Goal: Information Seeking & Learning: Learn about a topic

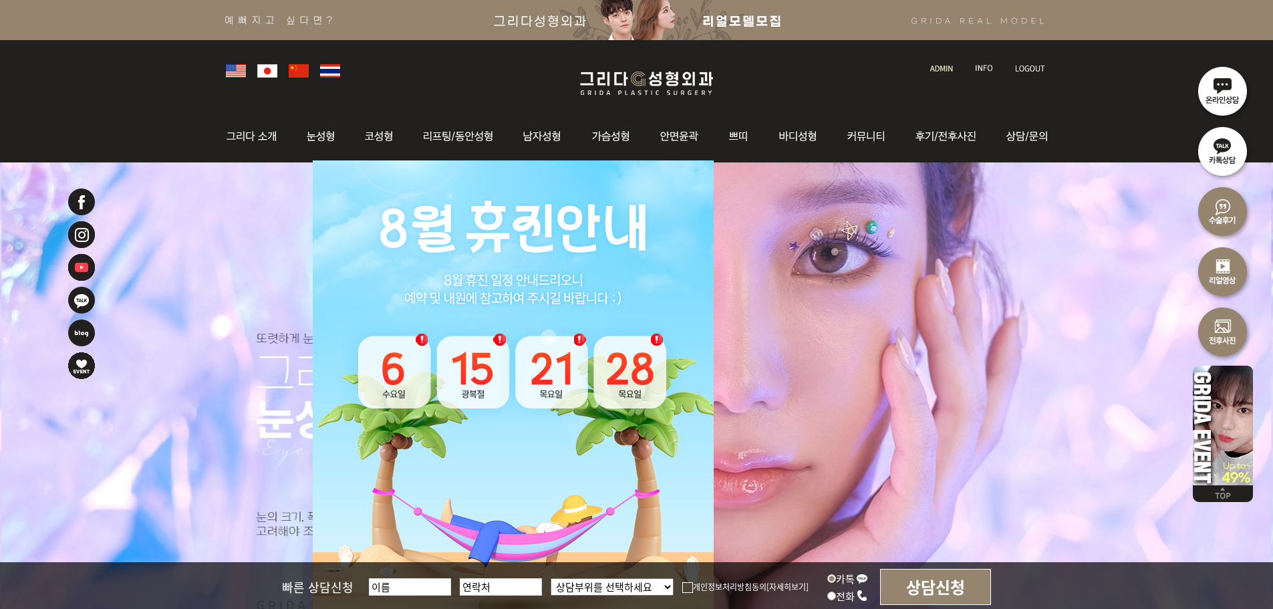
click at [943, 70] on img at bounding box center [941, 68] width 23 height 7
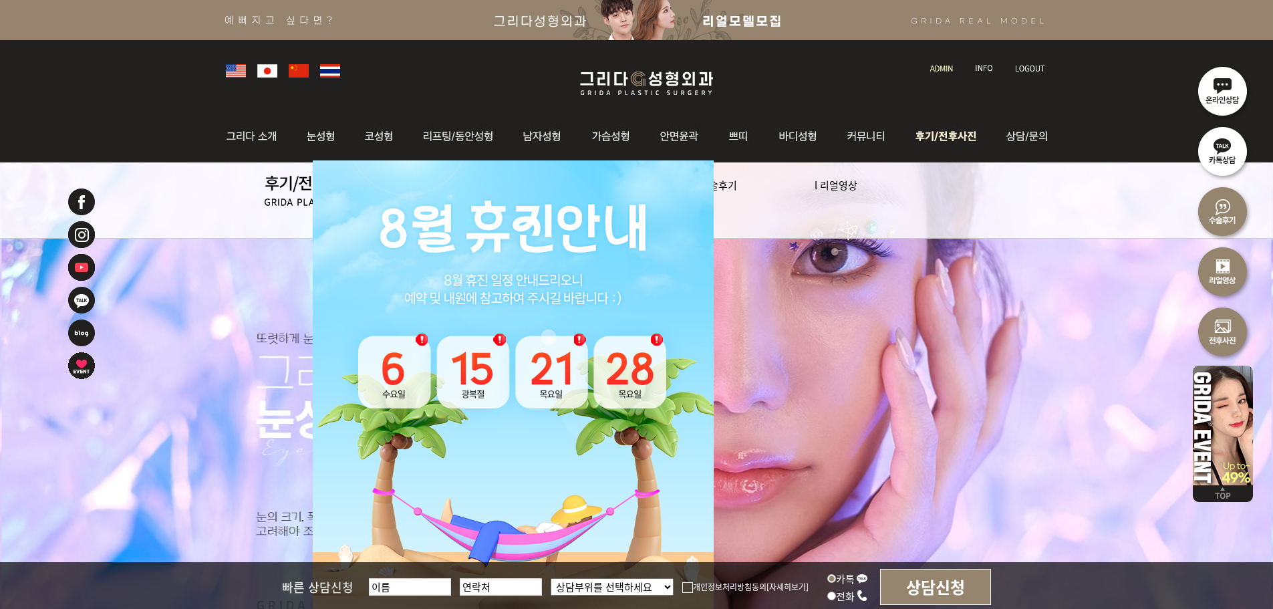
click at [950, 135] on img at bounding box center [948, 136] width 93 height 52
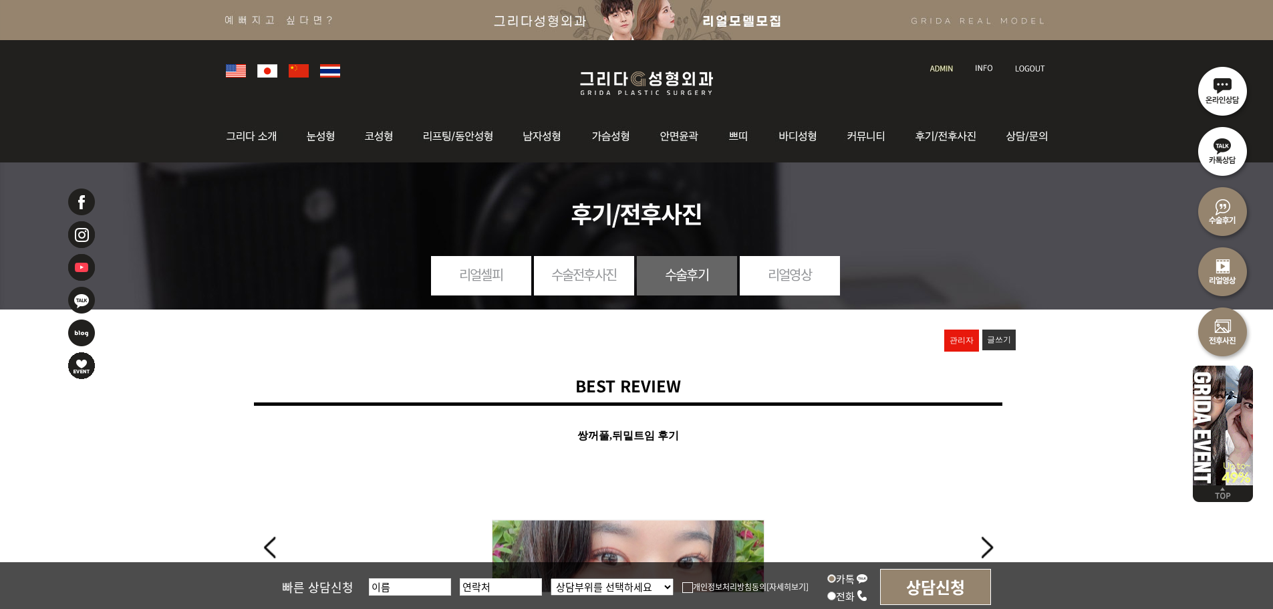
scroll to position [67, 0]
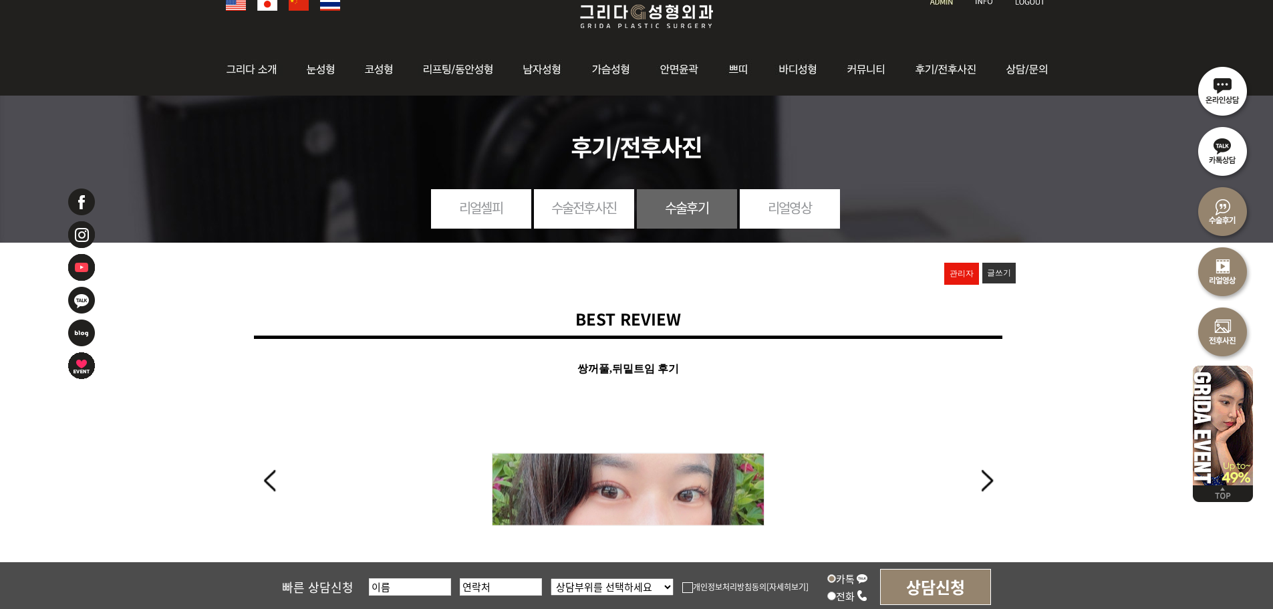
click at [595, 213] on link "수술전후사진" at bounding box center [584, 207] width 100 height 37
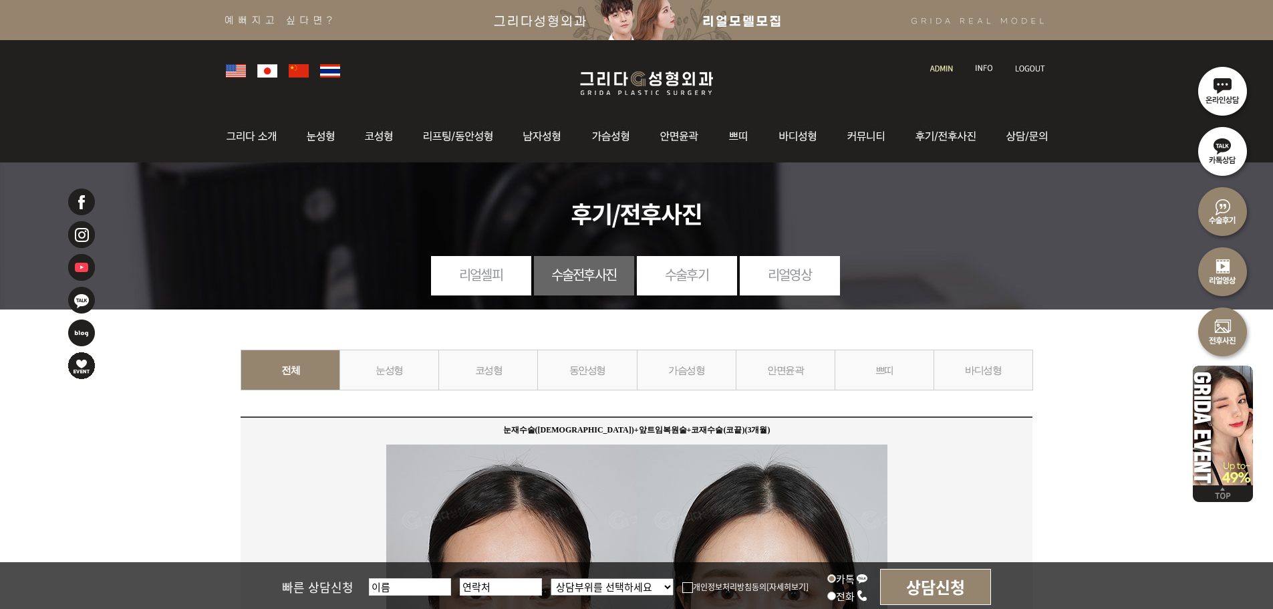
scroll to position [67, 0]
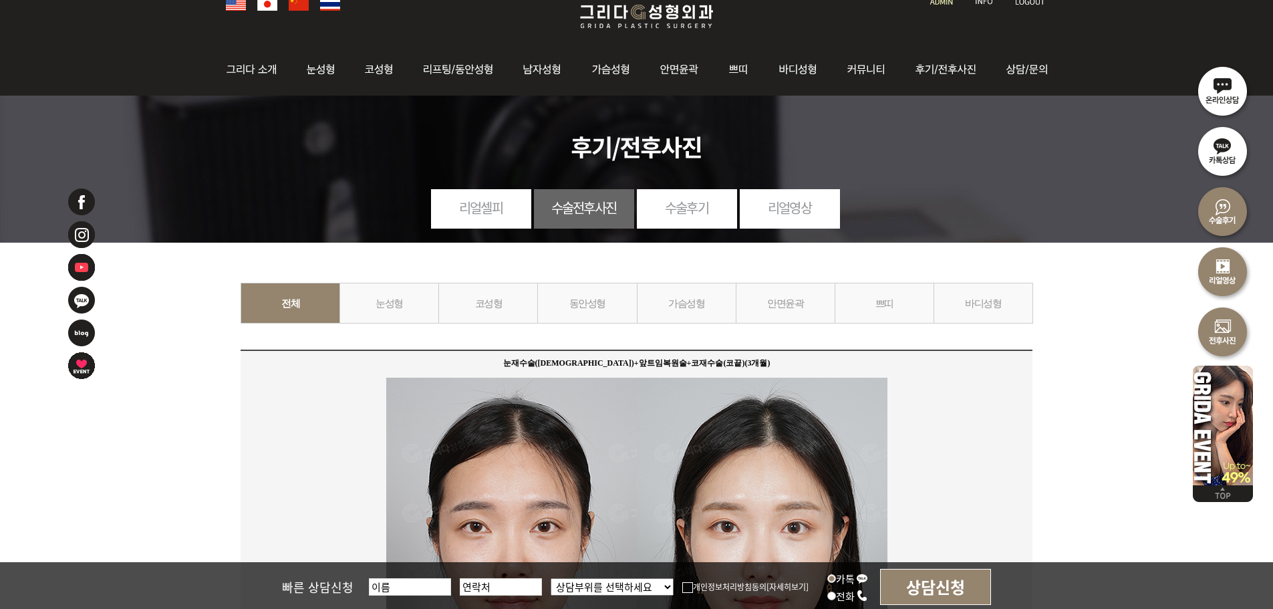
click at [422, 306] on link "눈성형" at bounding box center [390, 303] width 100 height 41
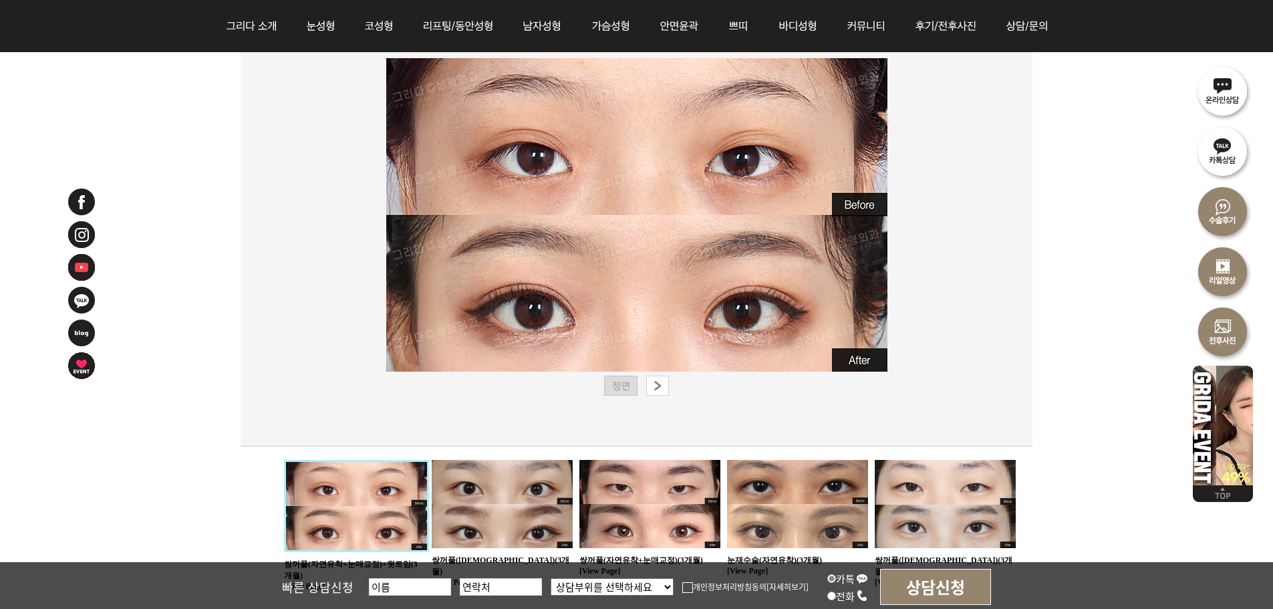
scroll to position [401, 0]
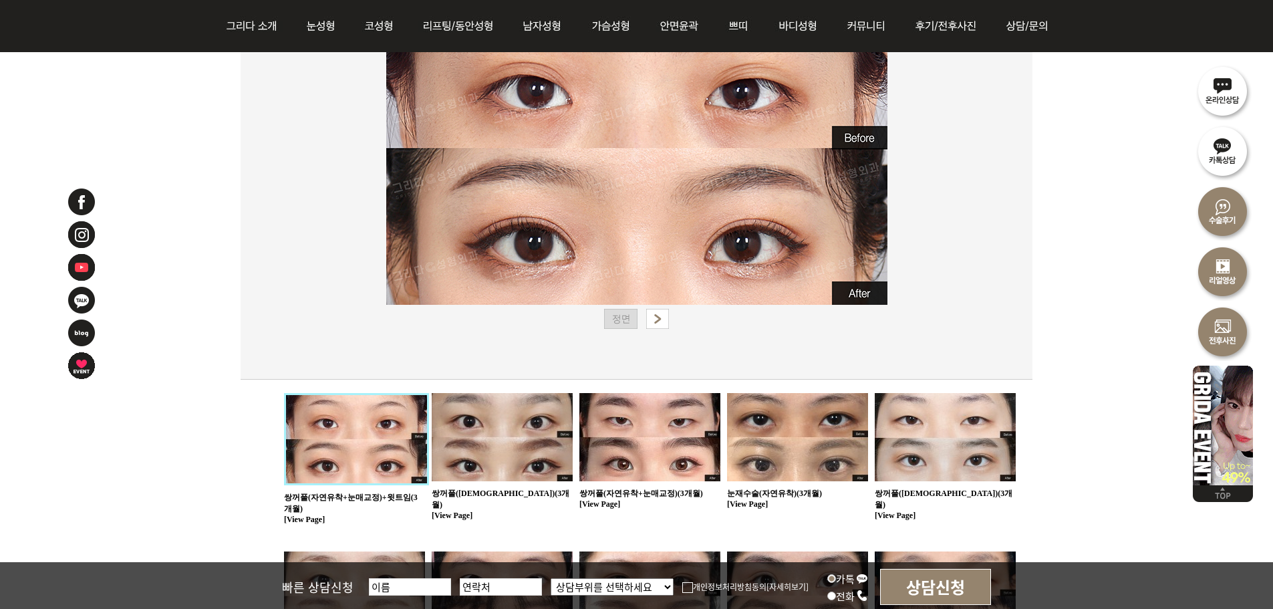
click at [524, 441] on img at bounding box center [502, 437] width 141 height 88
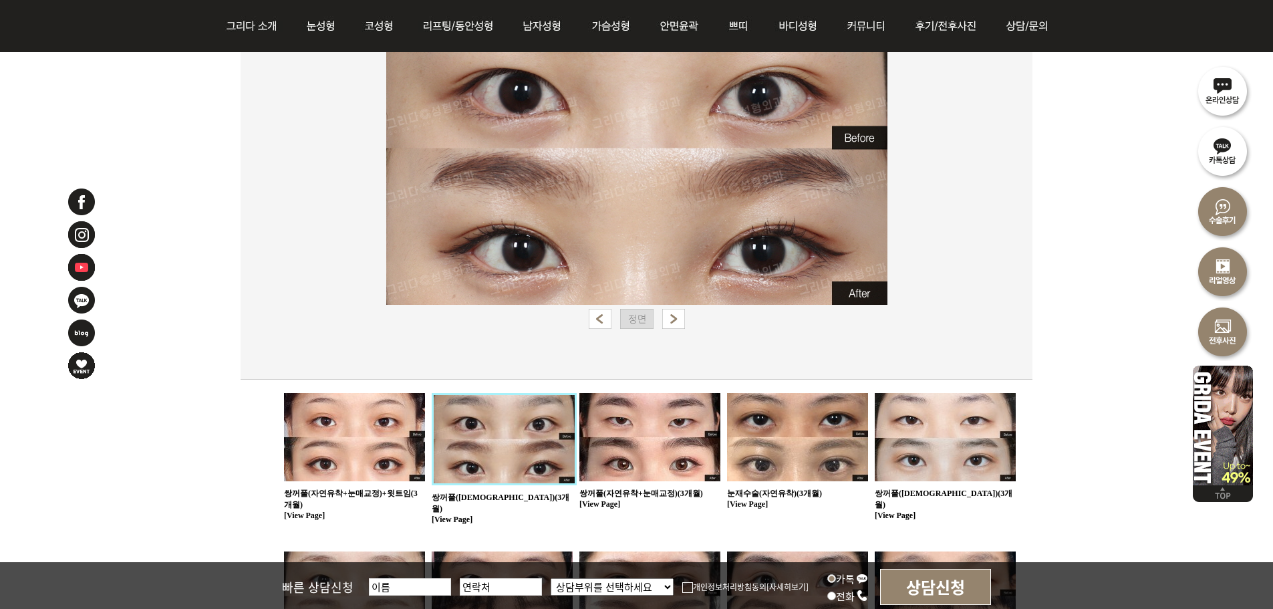
click at [659, 446] on img at bounding box center [650, 437] width 141 height 88
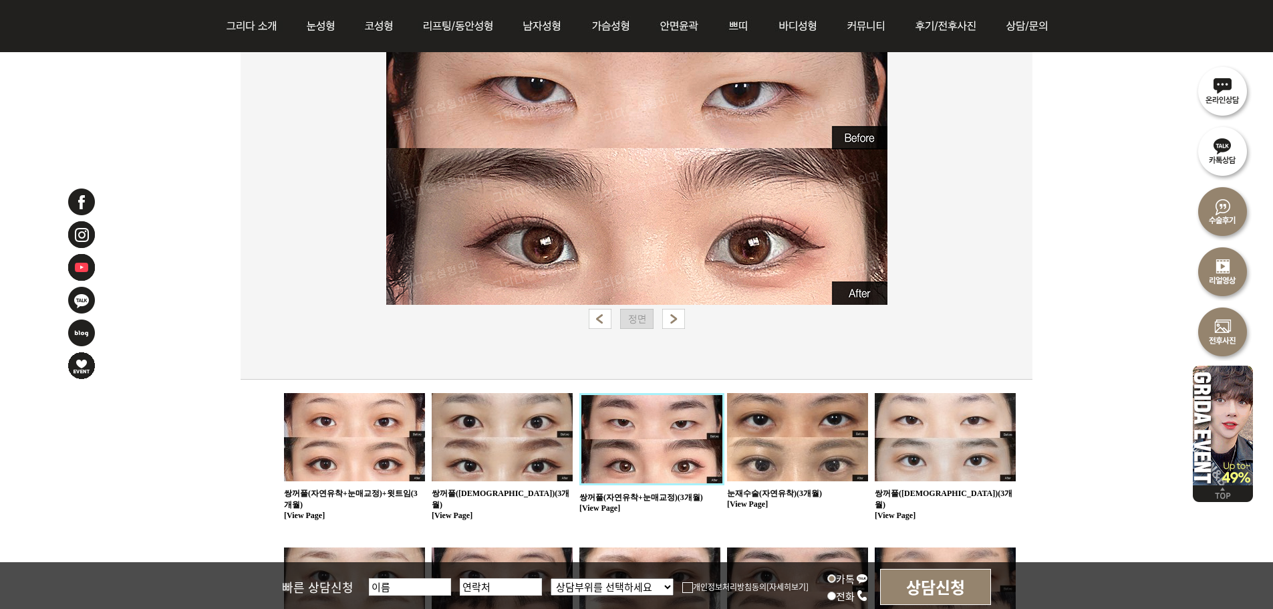
click at [771, 410] on img at bounding box center [797, 437] width 141 height 88
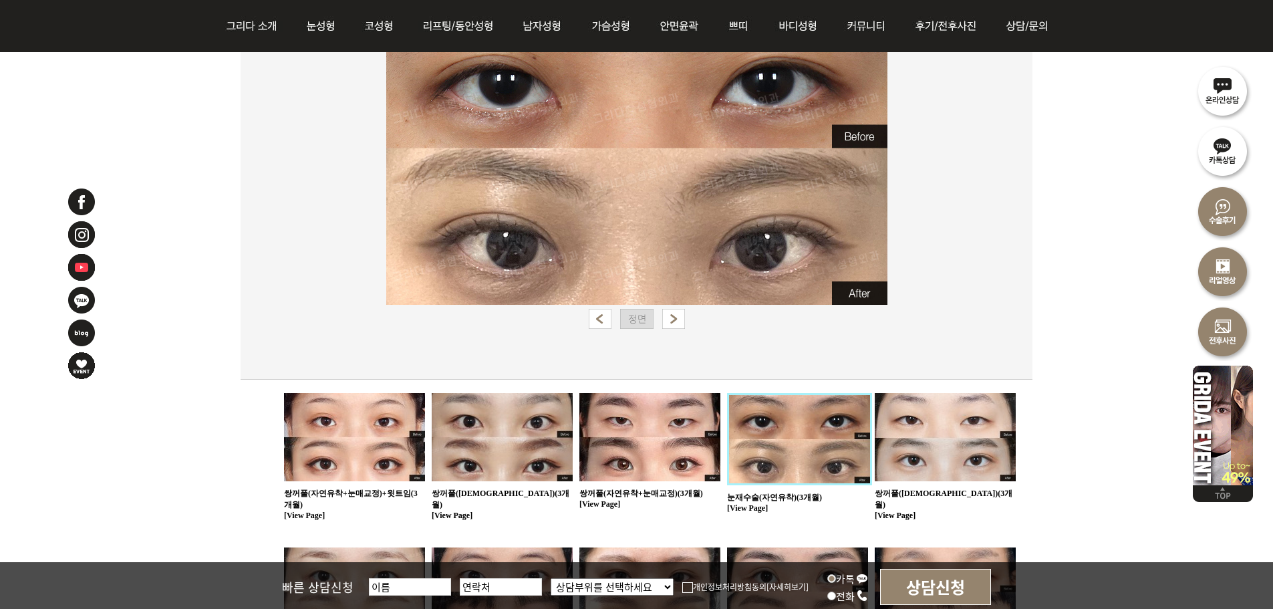
scroll to position [334, 0]
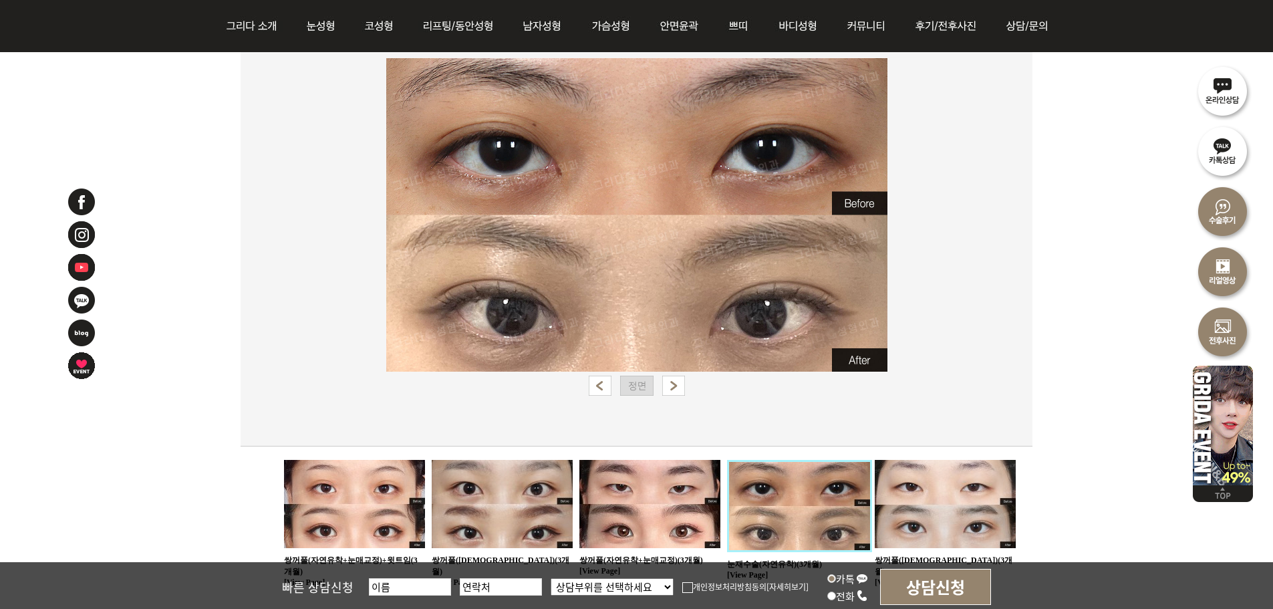
click at [974, 485] on img at bounding box center [945, 504] width 141 height 88
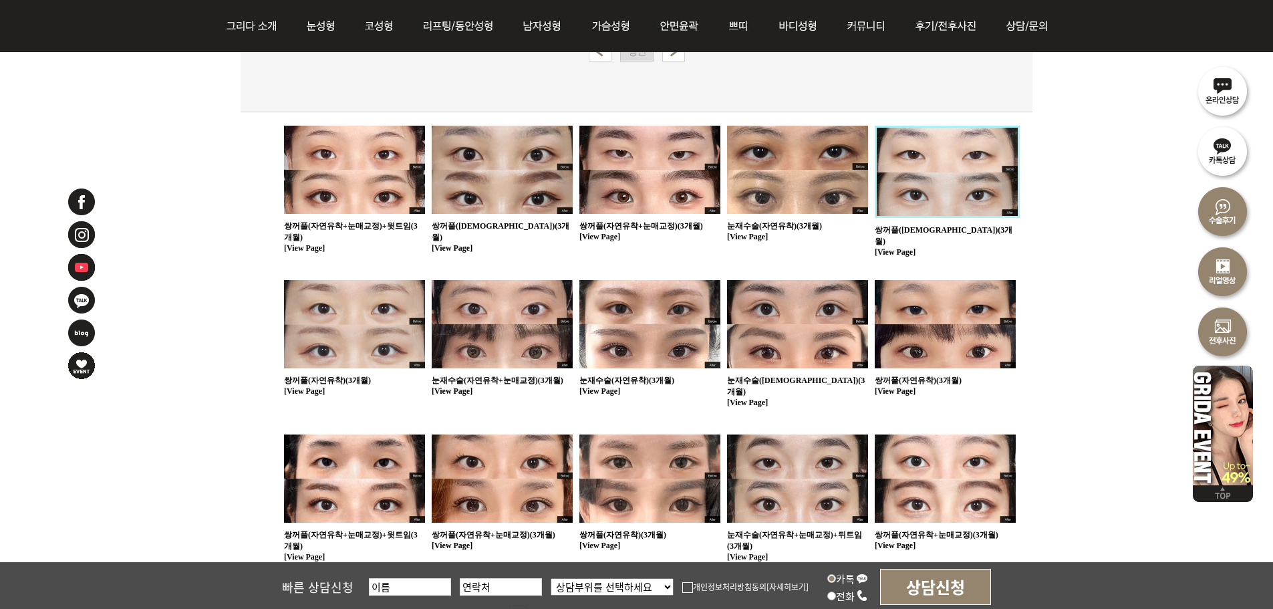
click at [396, 343] on img at bounding box center [354, 324] width 141 height 88
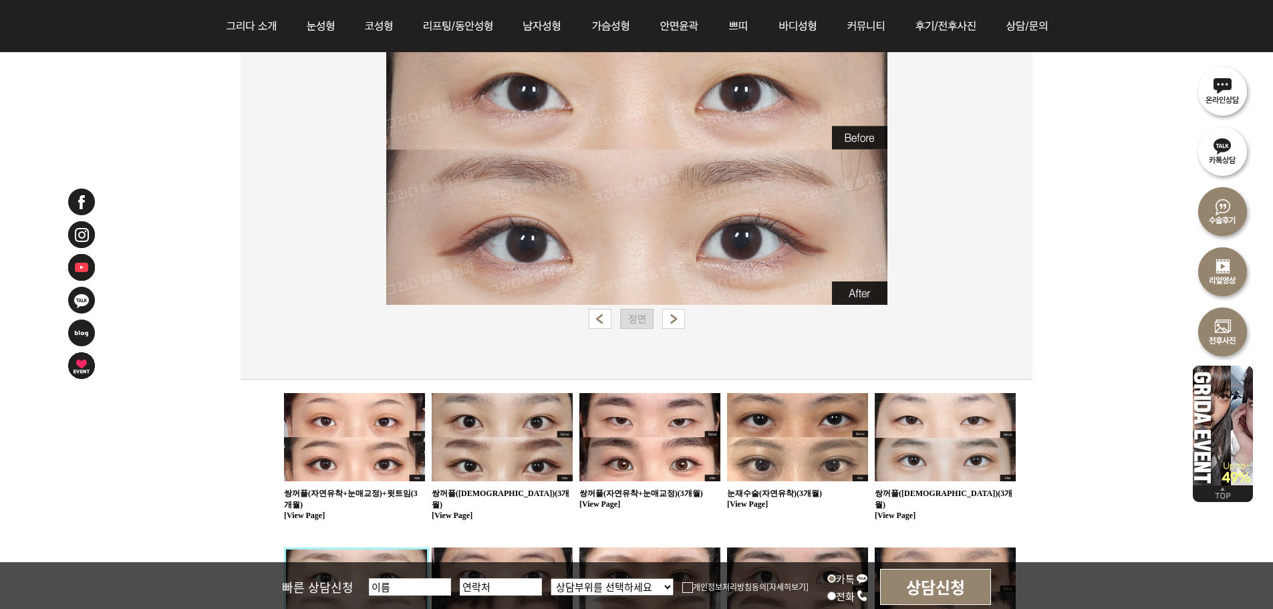
scroll to position [334, 0]
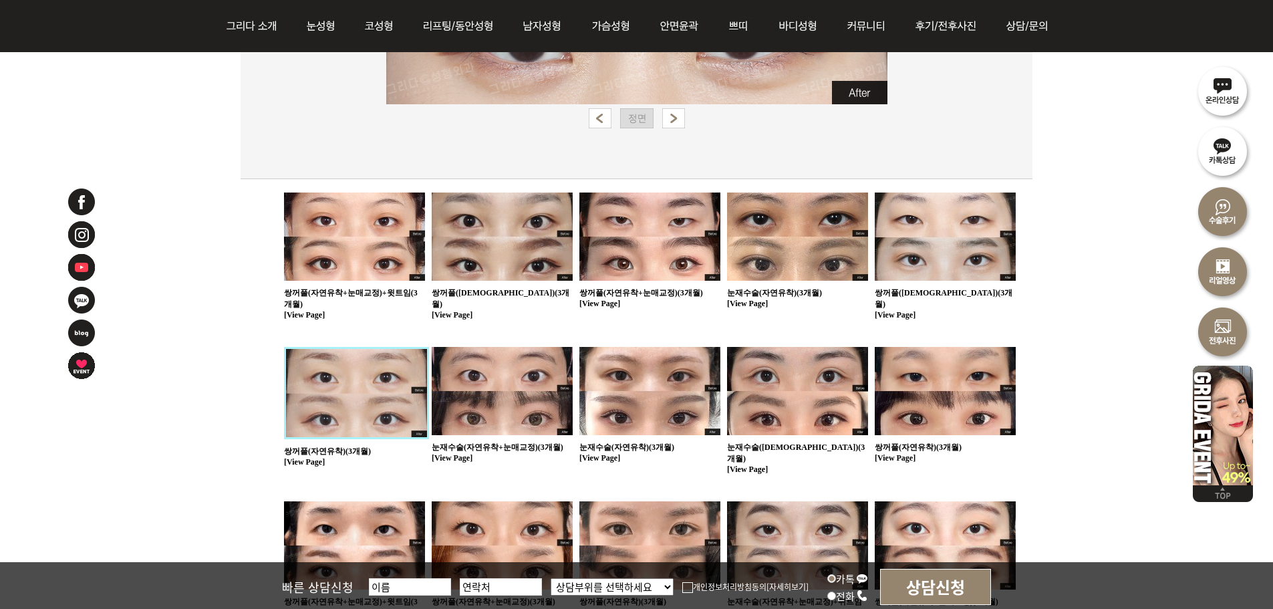
click at [531, 384] on img at bounding box center [502, 391] width 141 height 88
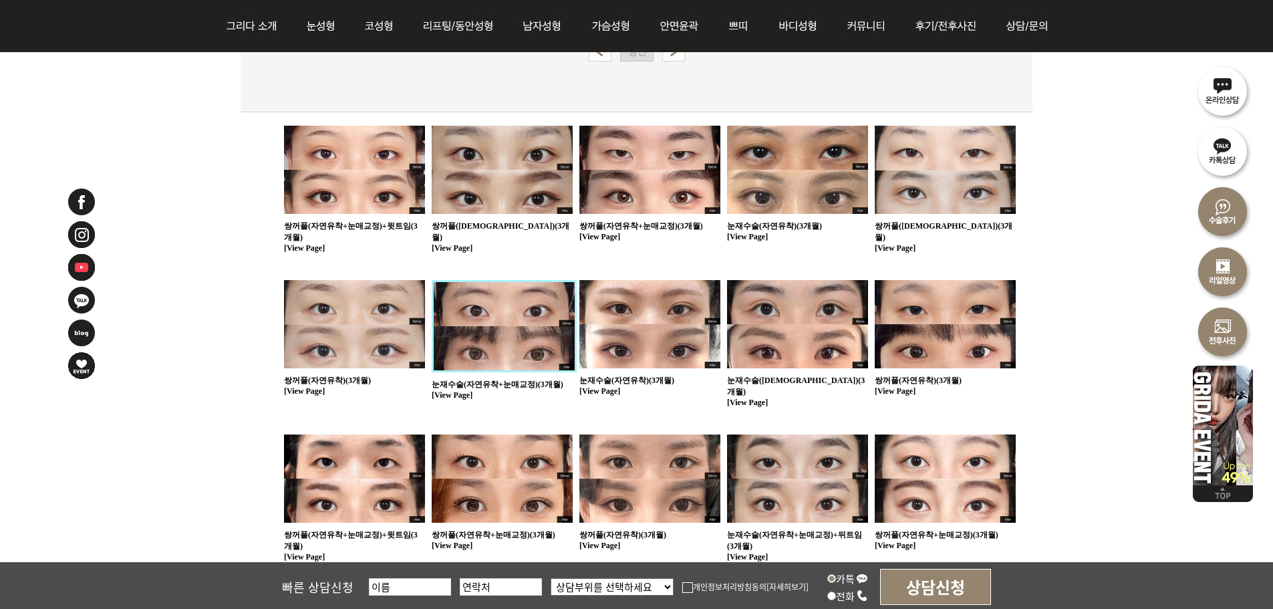
scroll to position [735, 0]
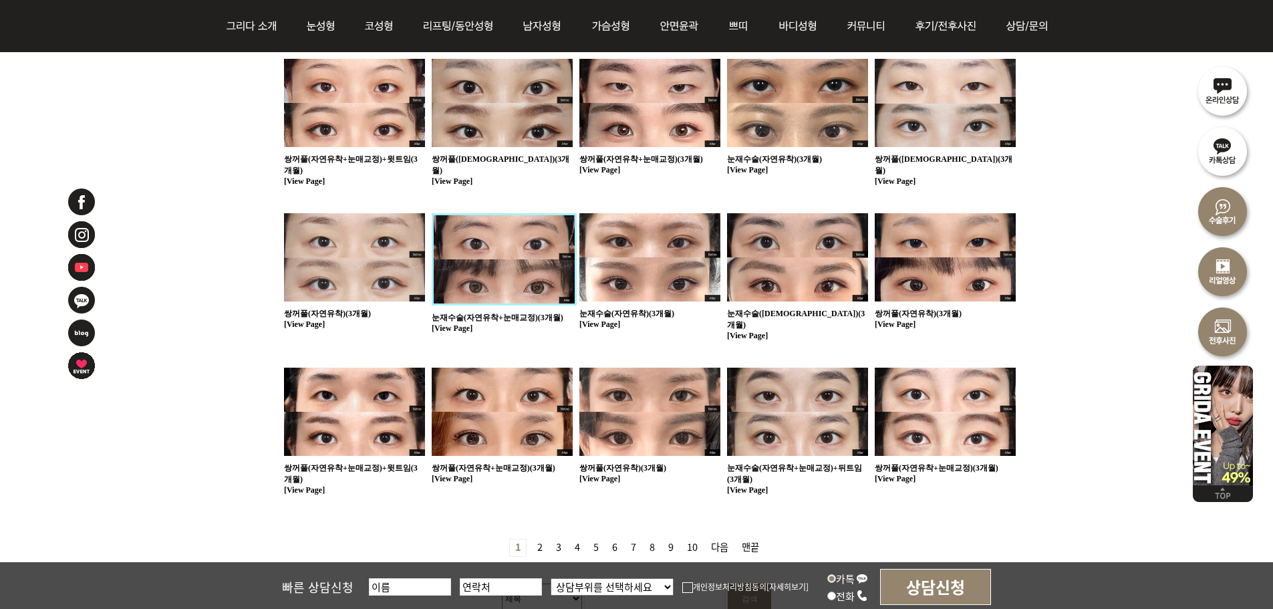
click at [654, 399] on img at bounding box center [650, 412] width 141 height 88
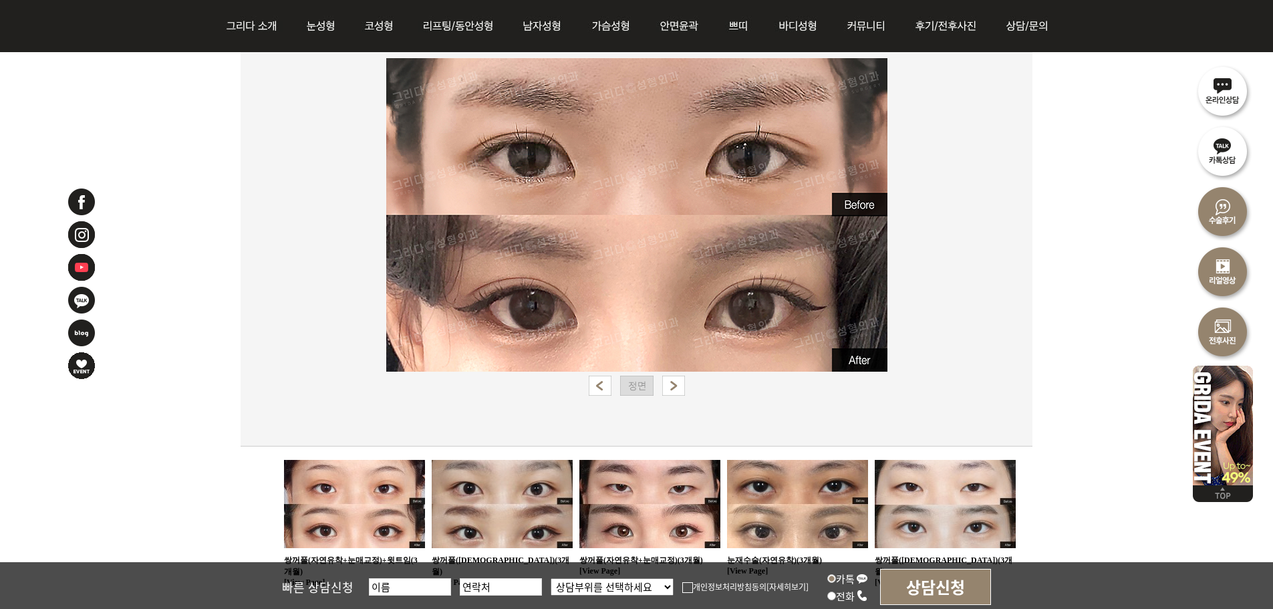
scroll to position [201, 0]
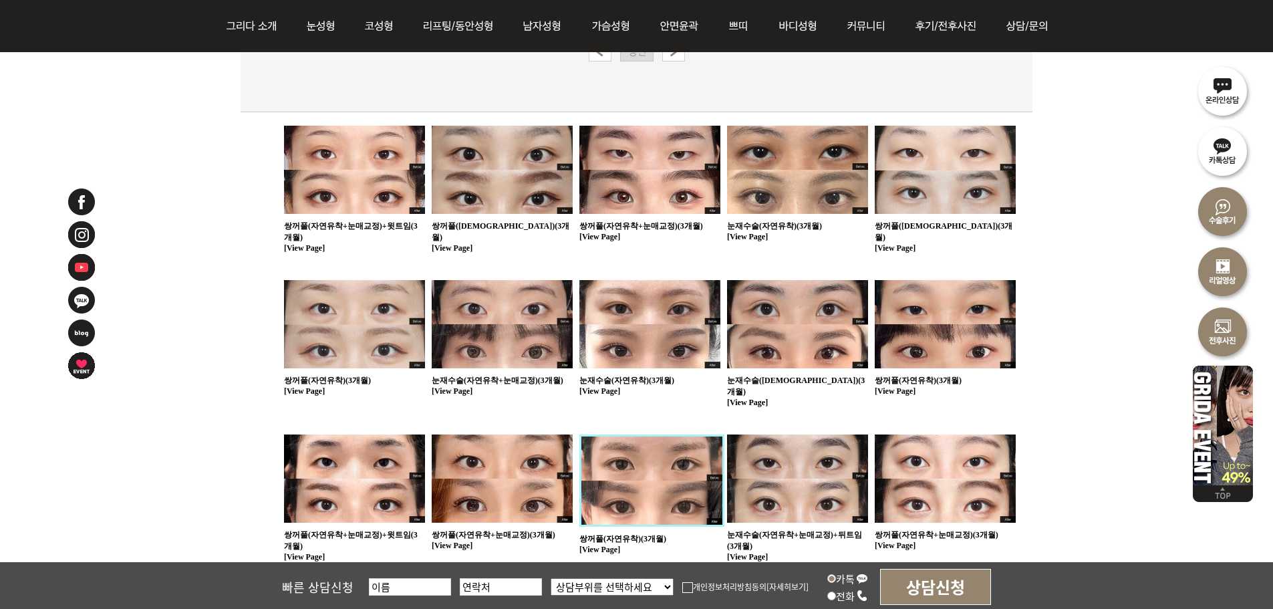
click at [811, 489] on img at bounding box center [797, 478] width 141 height 88
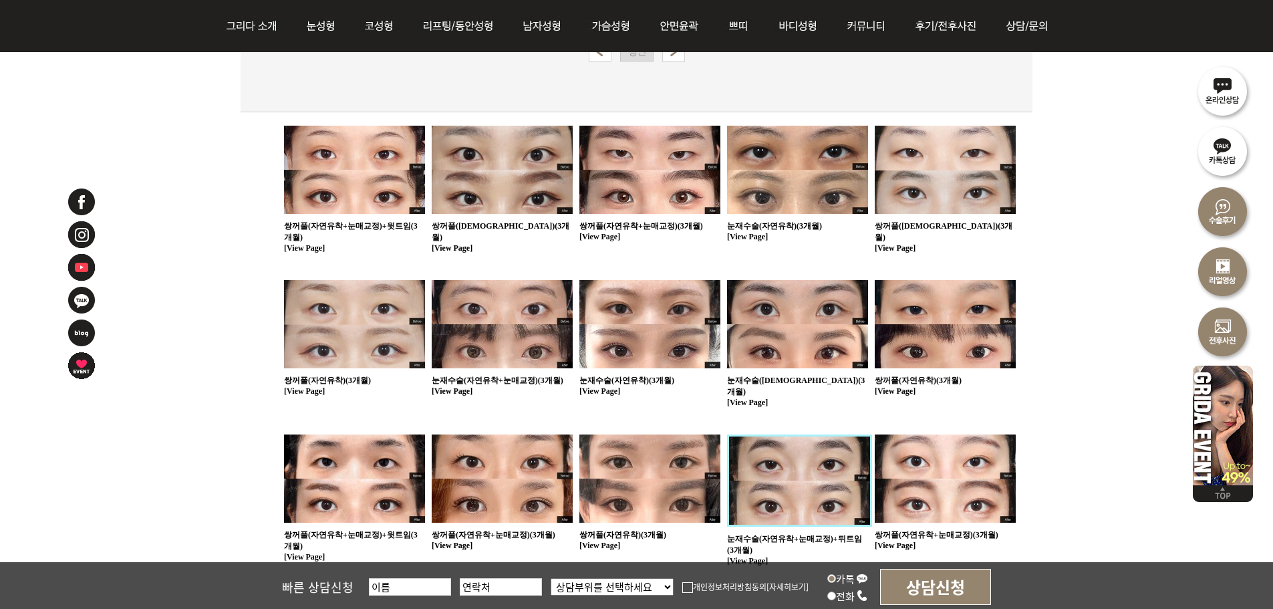
scroll to position [334, 0]
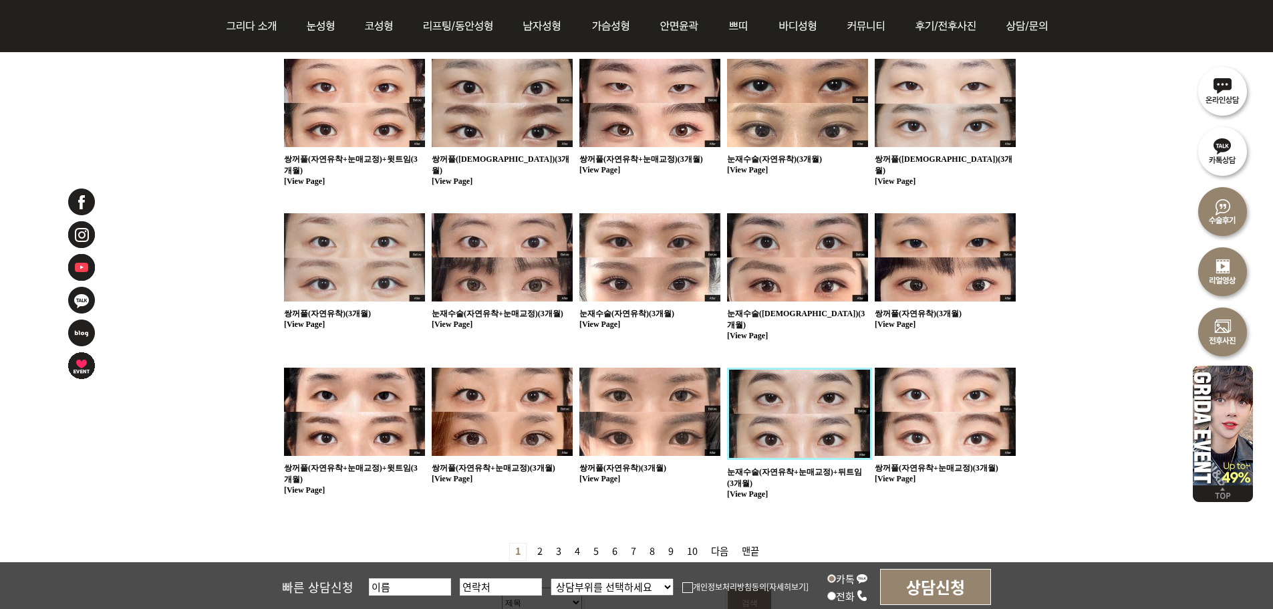
click at [972, 420] on img at bounding box center [945, 412] width 141 height 88
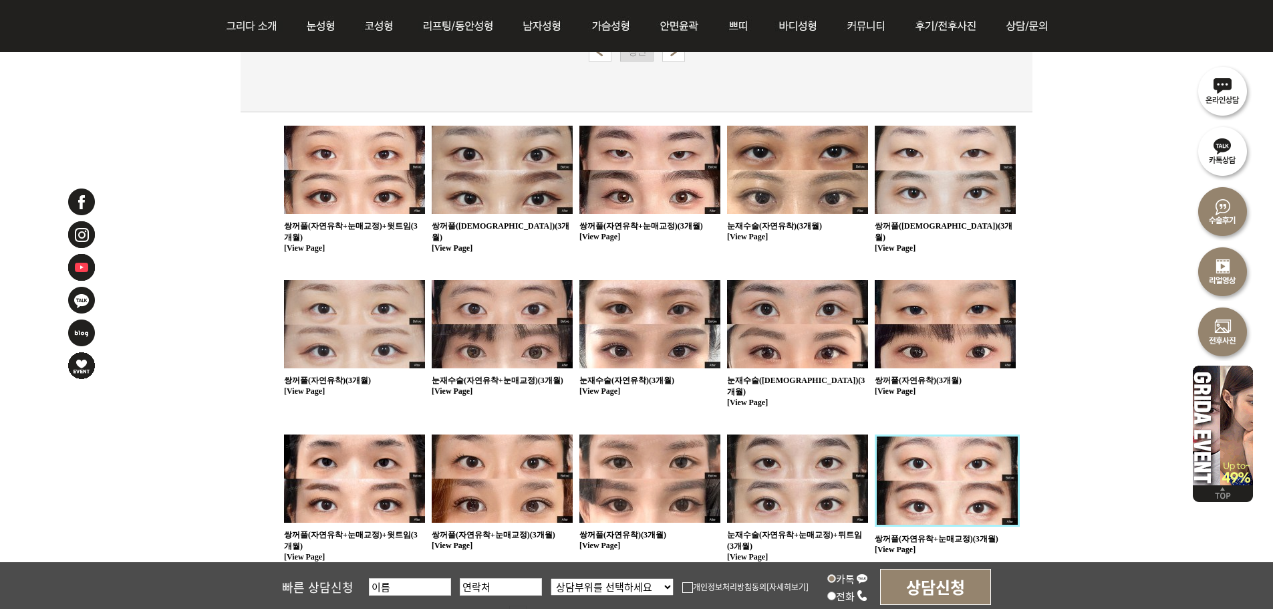
scroll to position [936, 0]
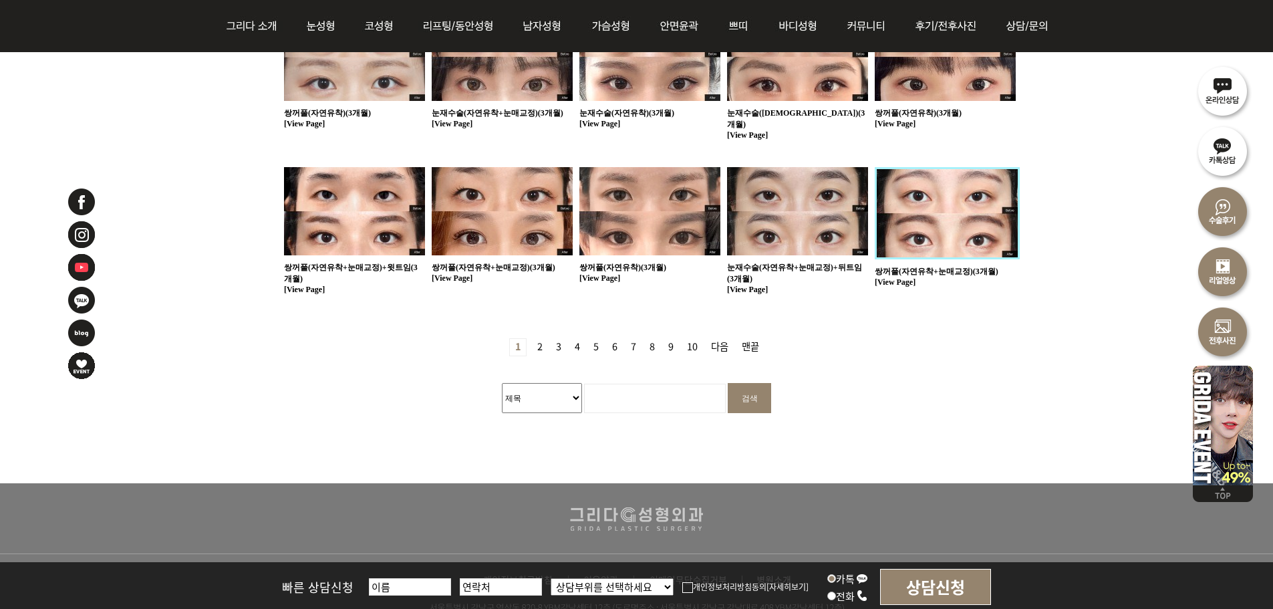
click at [545, 339] on link "2 페이지" at bounding box center [540, 347] width 16 height 17
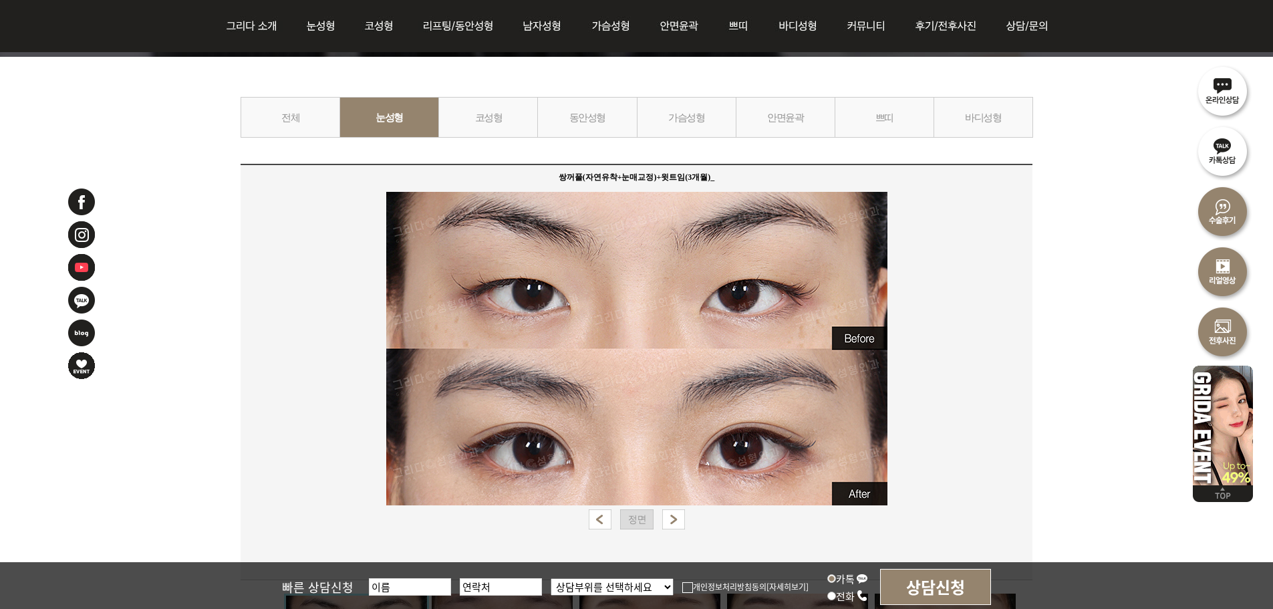
scroll to position [535, 0]
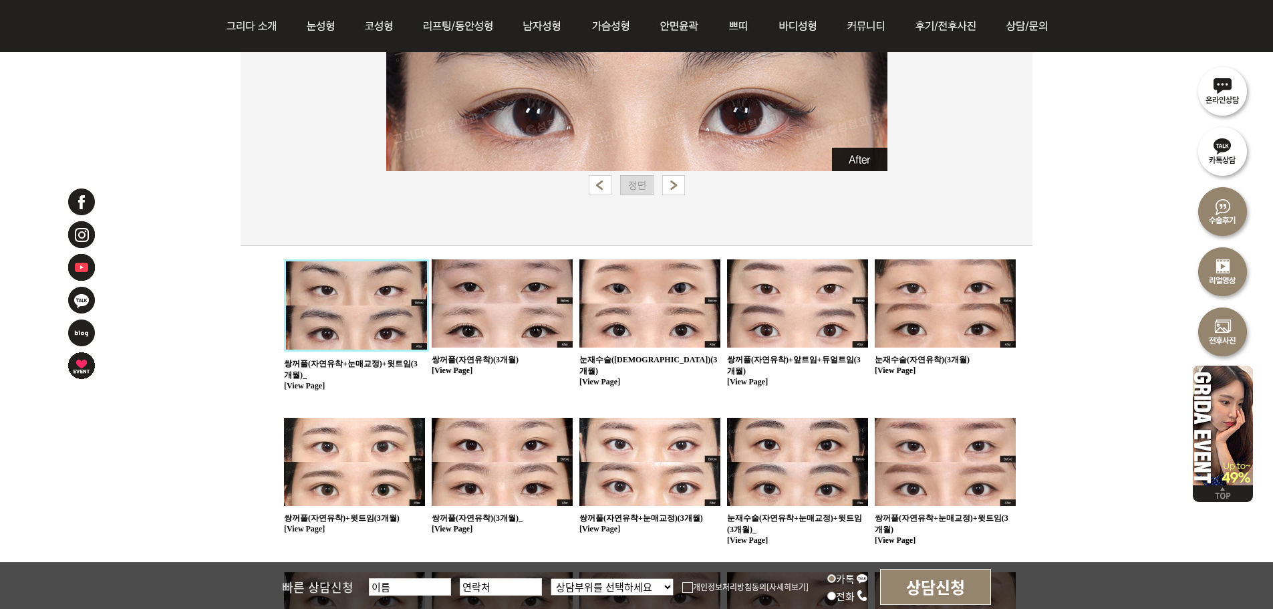
click at [521, 343] on img at bounding box center [502, 303] width 141 height 88
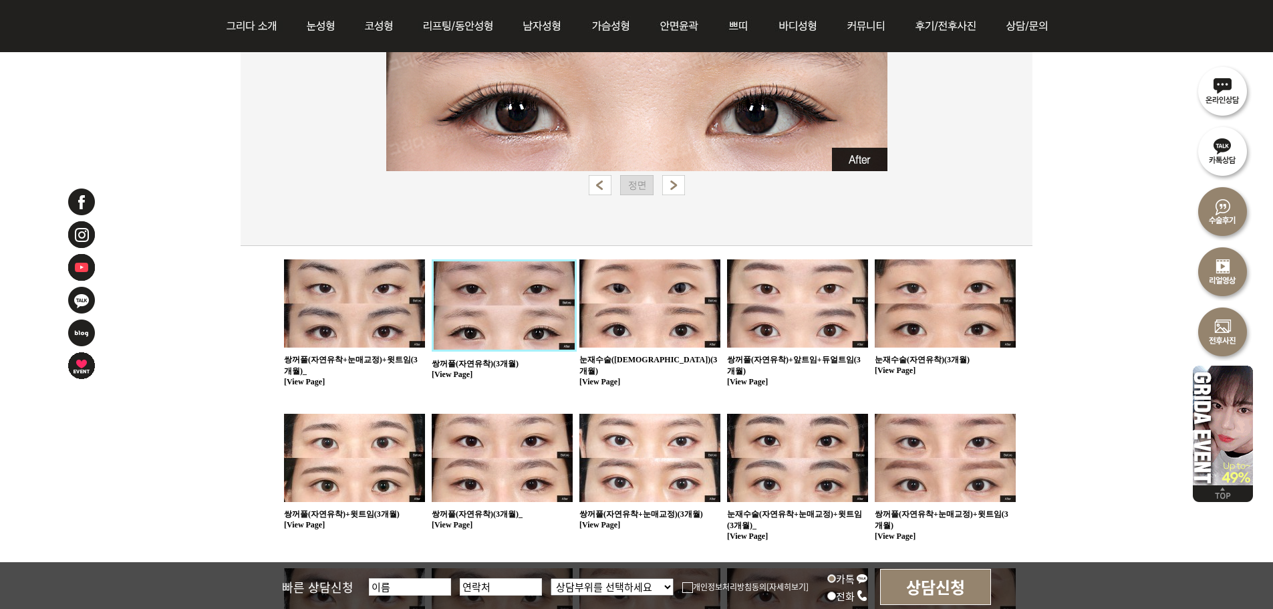
scroll to position [334, 0]
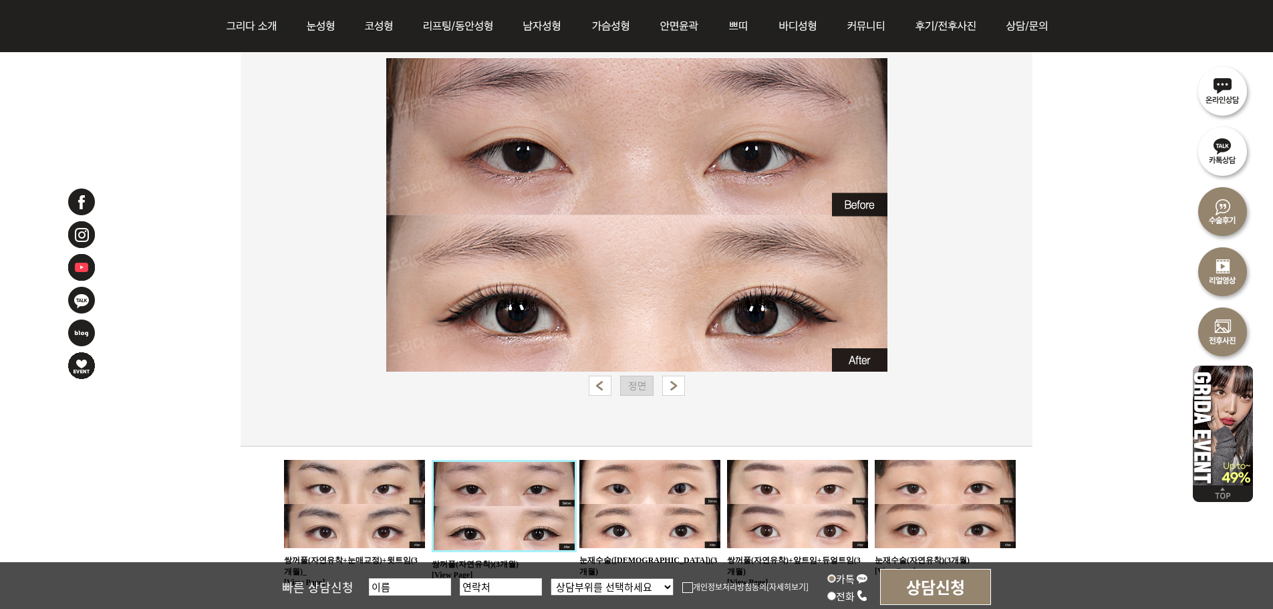
click at [699, 486] on img at bounding box center [650, 504] width 141 height 88
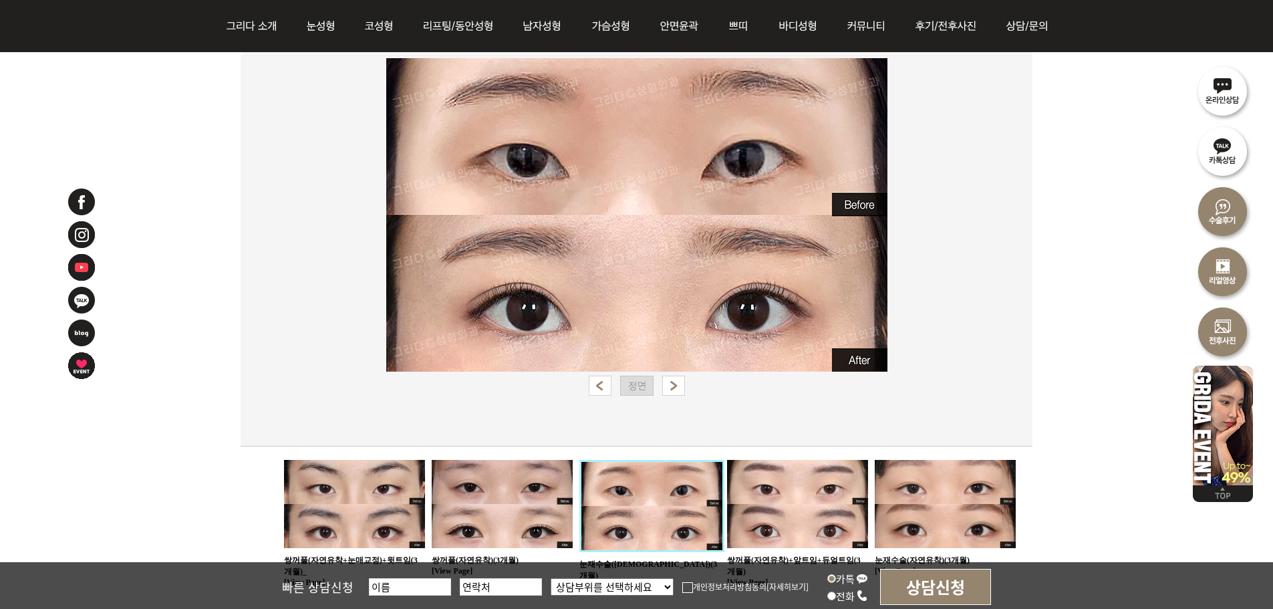
click at [806, 501] on img at bounding box center [797, 504] width 141 height 88
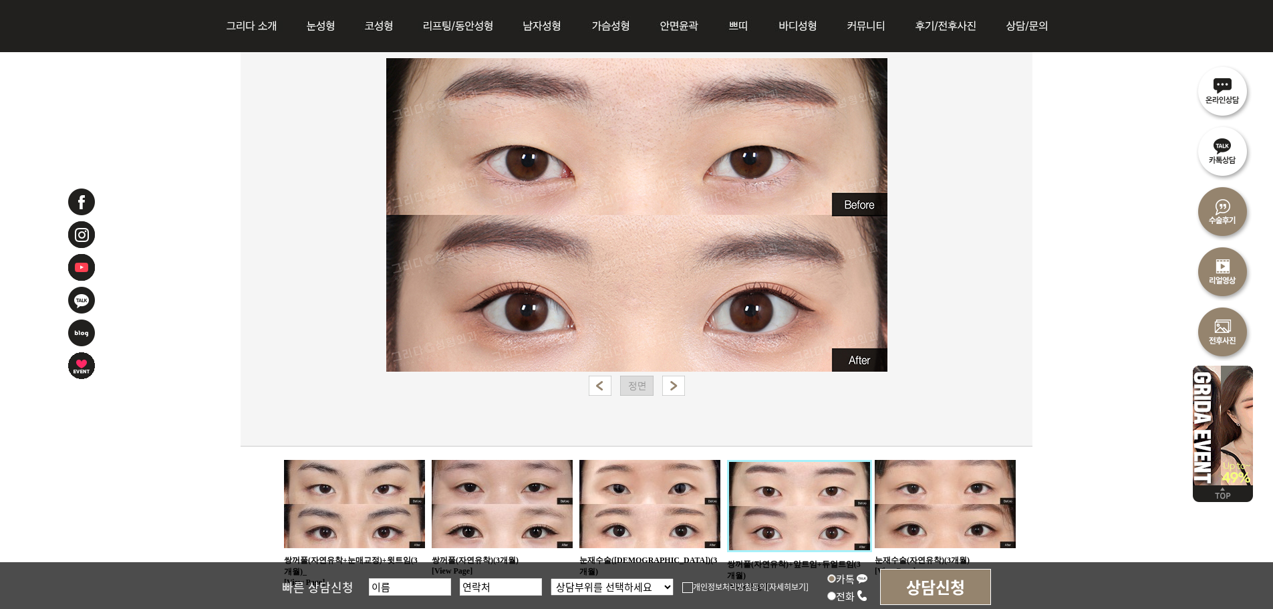
click at [944, 495] on img at bounding box center [945, 504] width 141 height 88
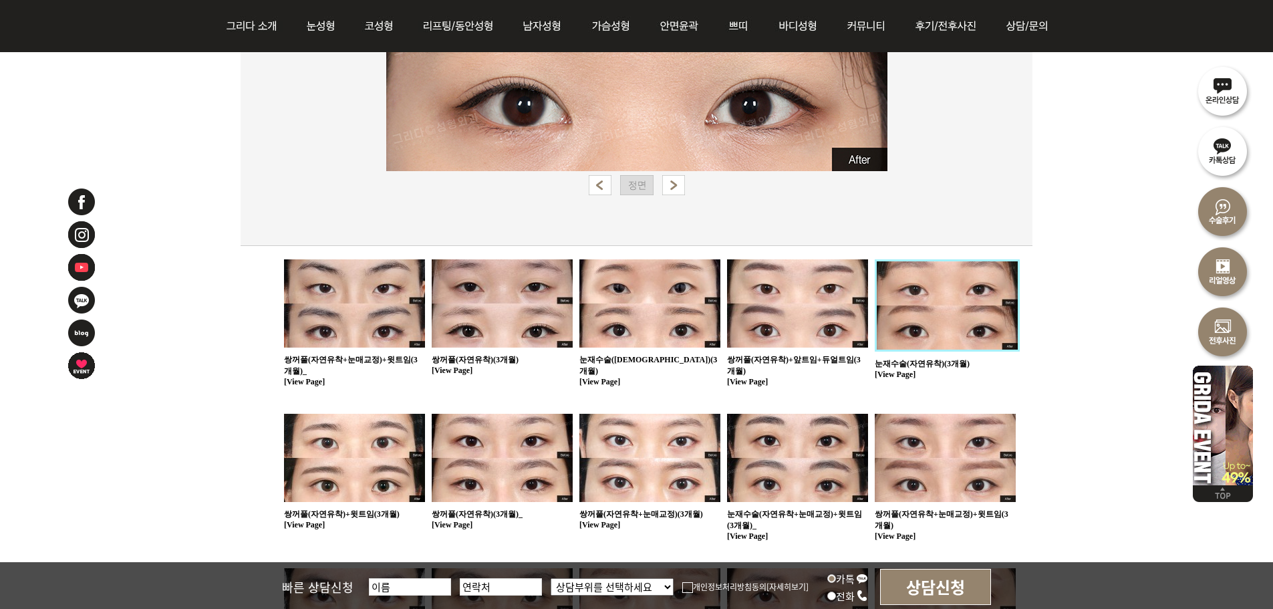
click at [531, 469] on img at bounding box center [502, 458] width 141 height 88
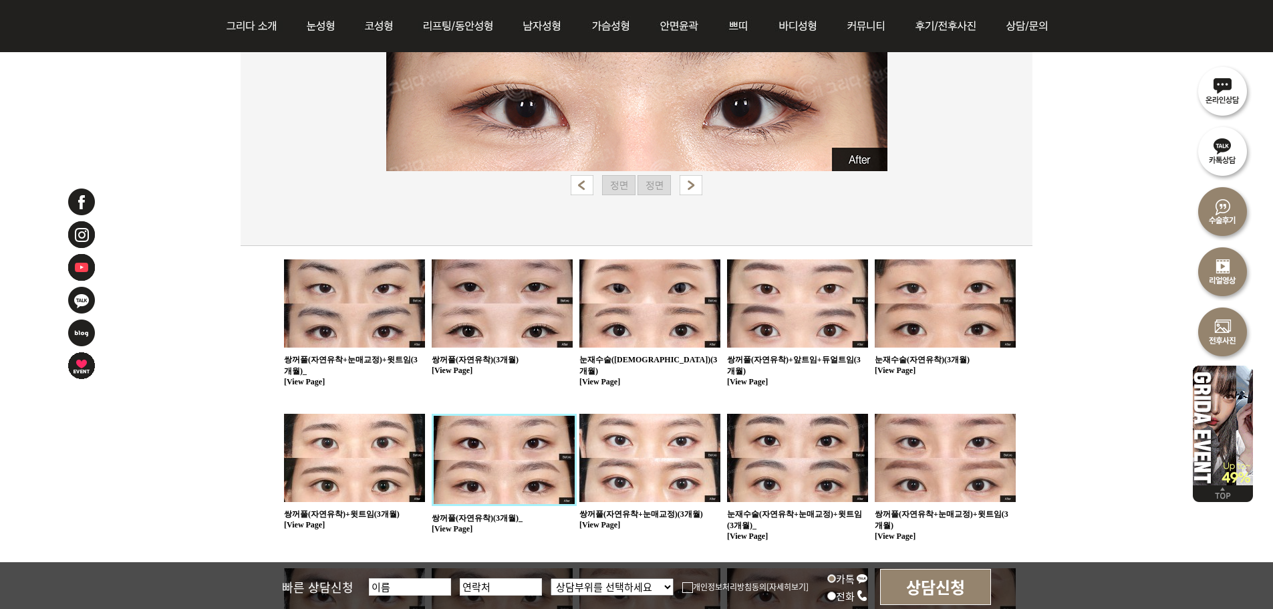
scroll to position [267, 0]
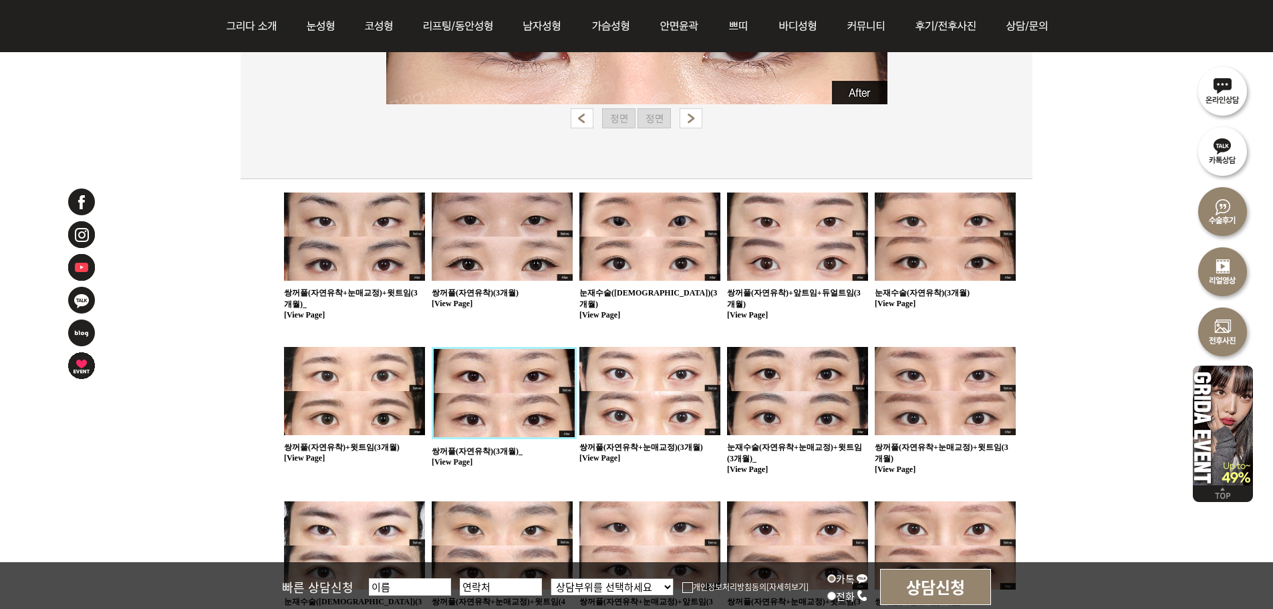
click at [612, 426] on img at bounding box center [650, 391] width 141 height 88
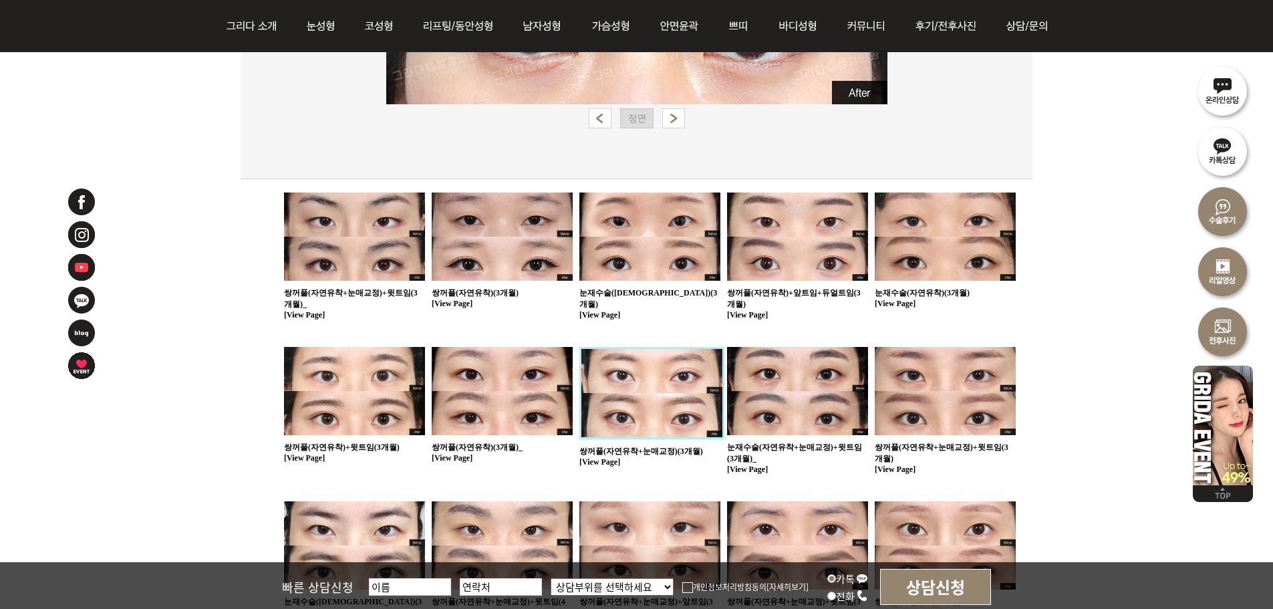
scroll to position [334, 0]
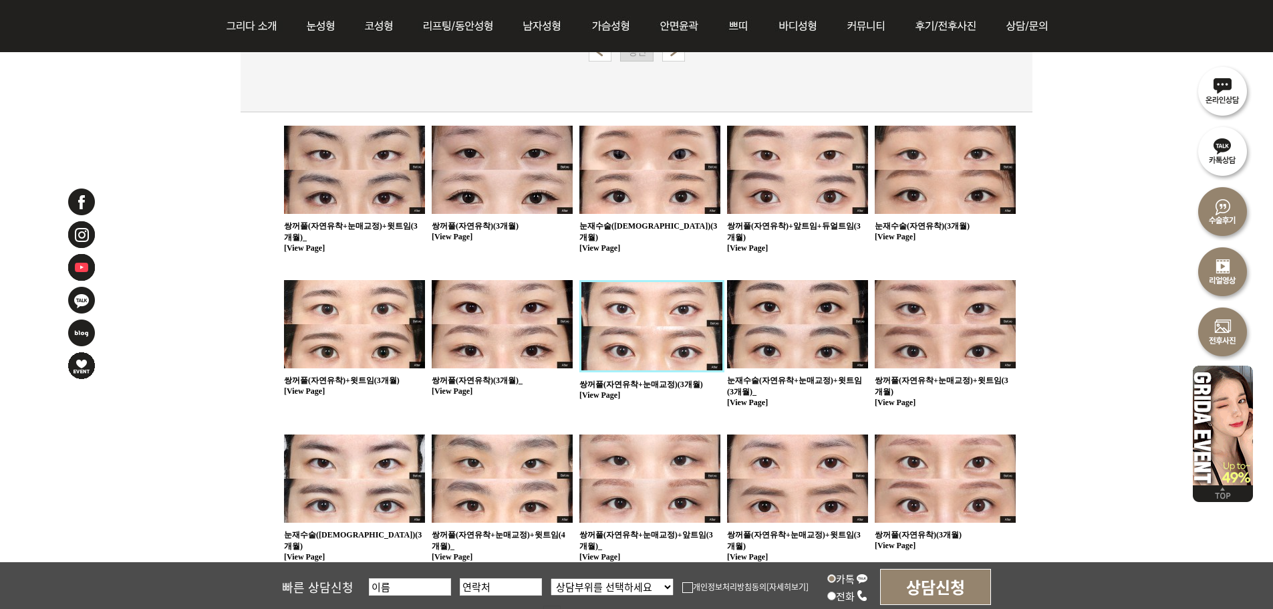
click at [809, 340] on img at bounding box center [797, 324] width 141 height 88
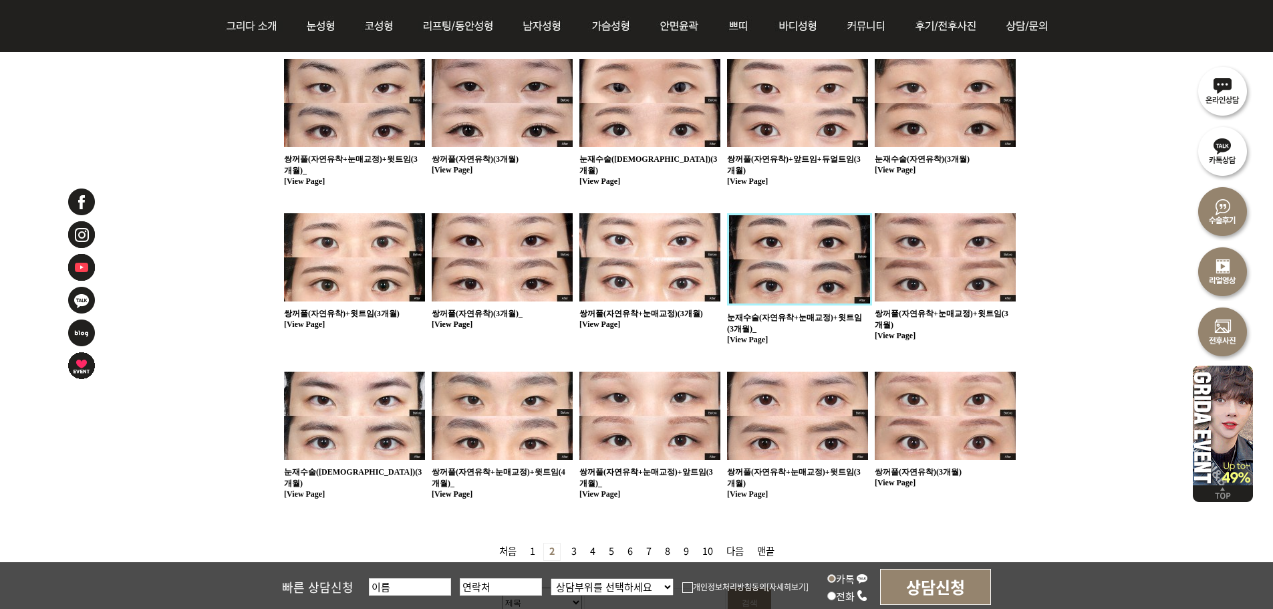
click at [941, 260] on img at bounding box center [945, 257] width 141 height 88
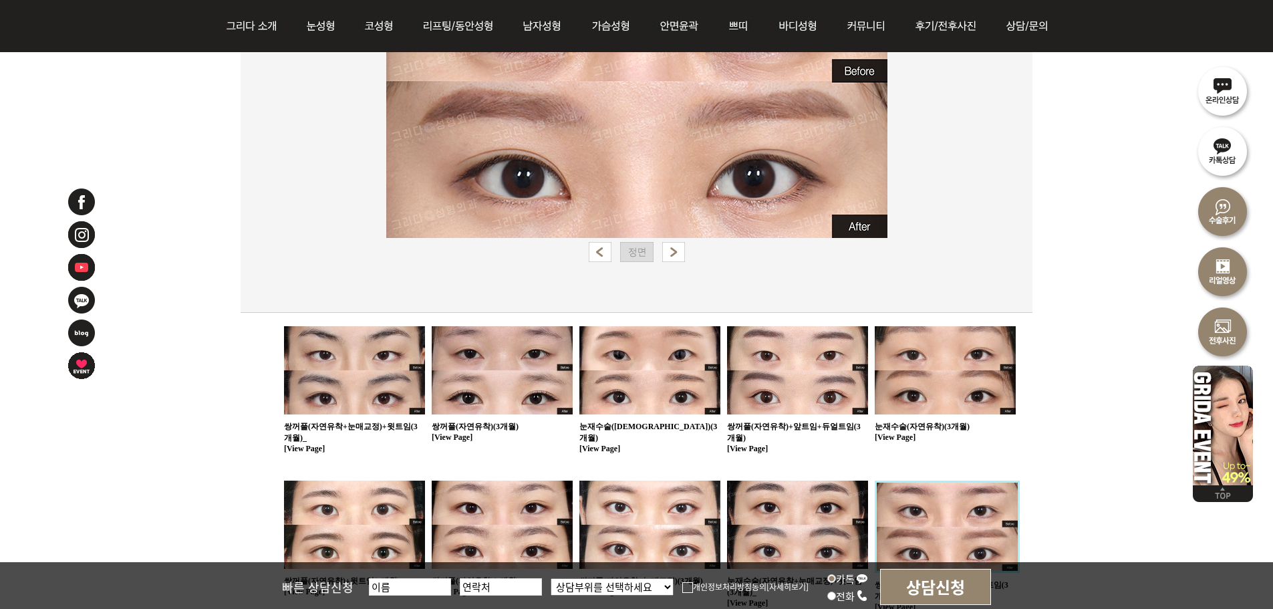
scroll to position [267, 0]
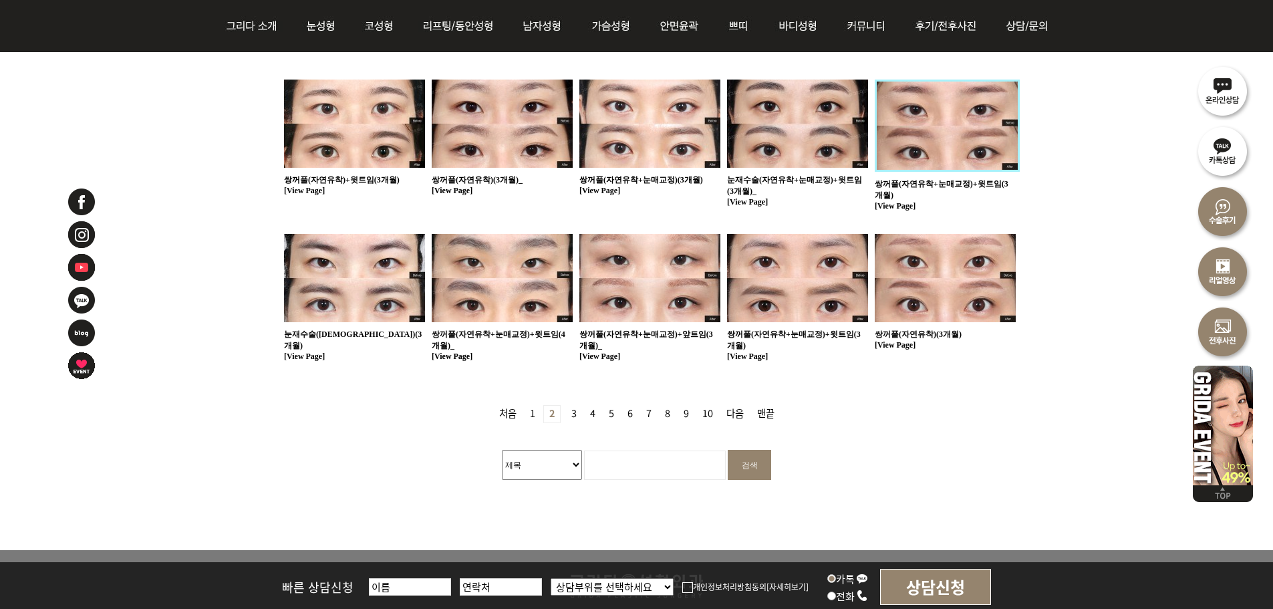
click at [613, 285] on img at bounding box center [650, 278] width 141 height 88
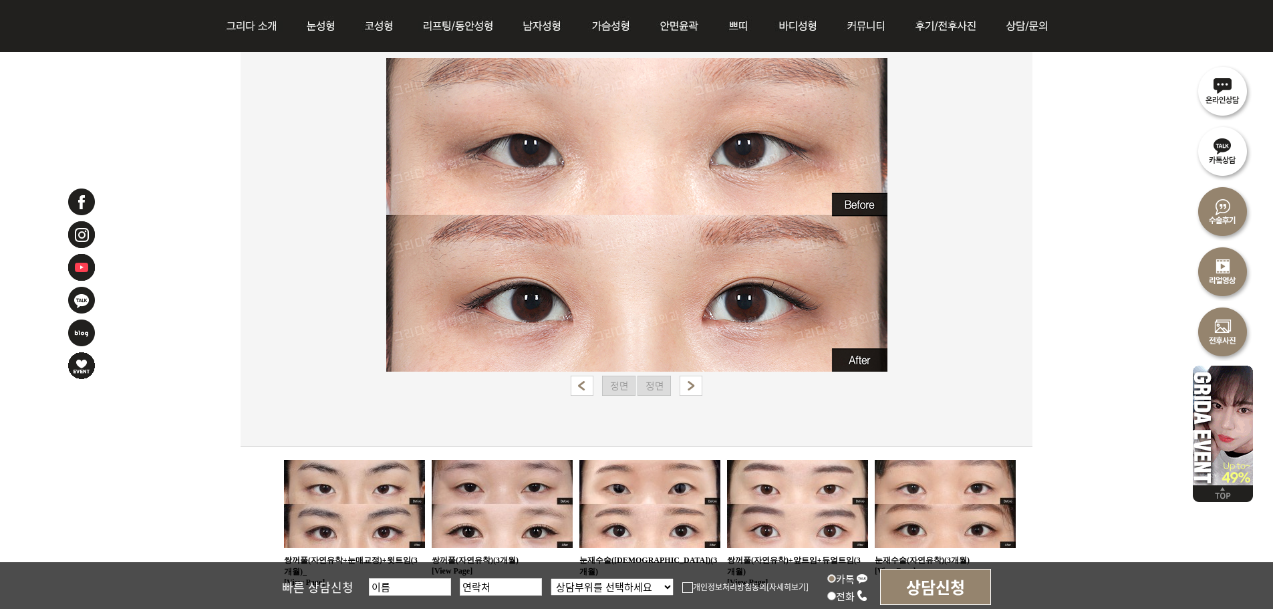
scroll to position [267, 0]
